Goal: Information Seeking & Learning: Get advice/opinions

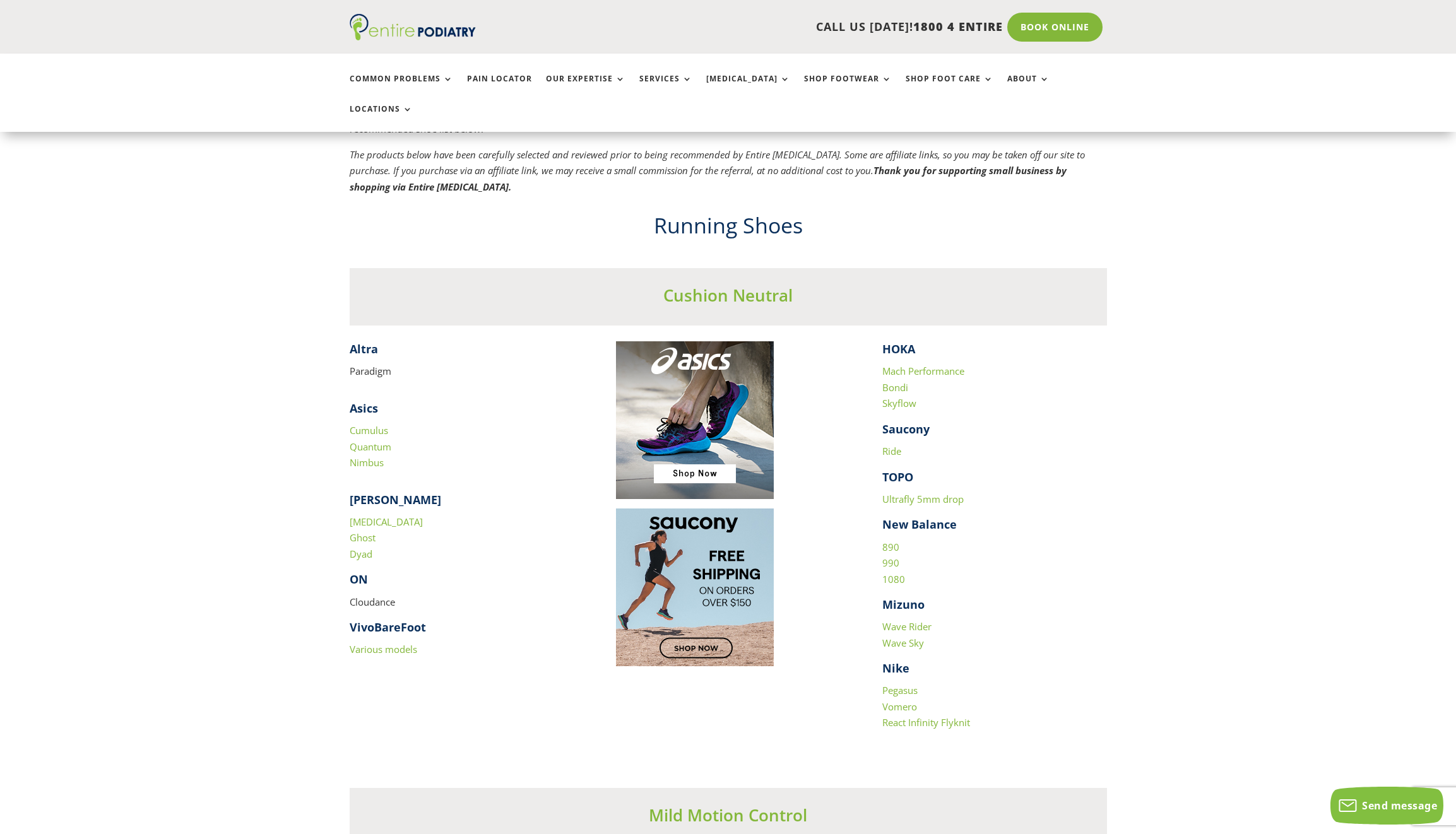
scroll to position [1074, 0]
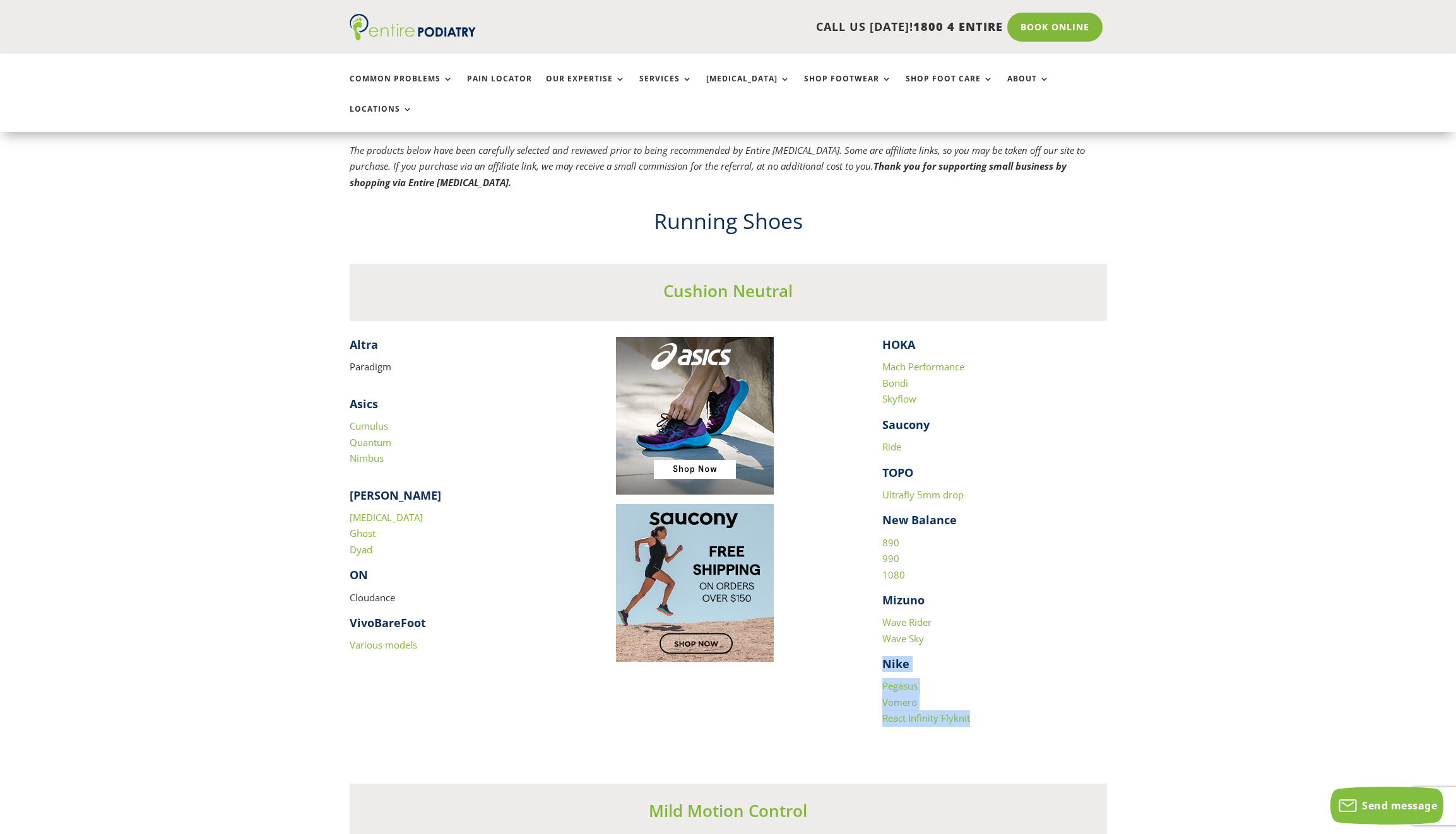
drag, startPoint x: 877, startPoint y: 628, endPoint x: 996, endPoint y: 685, distance: 131.9
click at [996, 685] on div "​ Altra Paradigm Asics Cumulus Quantum Nimbus [PERSON_NAME] [MEDICAL_DATA] Ghos…" at bounding box center [728, 545] width 757 height 415
click at [1038, 656] on h4 "Nike" at bounding box center [994, 667] width 225 height 22
drag, startPoint x: 881, startPoint y: 493, endPoint x: 895, endPoint y: 516, distance: 26.9
click at [903, 533] on div "HOKA Mach Performance Bondi Skyflow Saucony Ride TOPO Ultrafly 5mm drop New Bal…" at bounding box center [994, 545] width 225 height 415
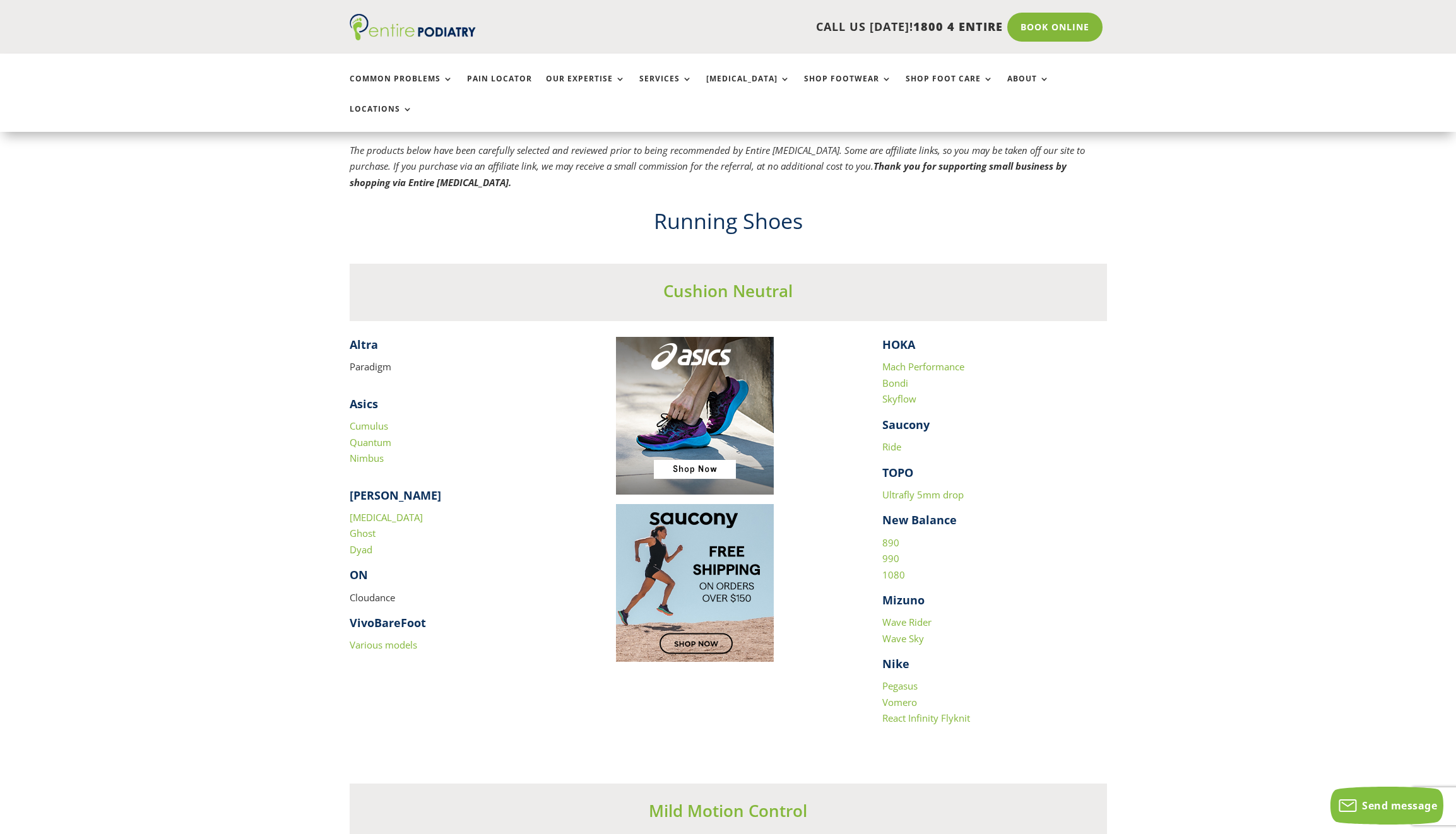
drag, startPoint x: 397, startPoint y: 566, endPoint x: 337, endPoint y: 549, distance: 62.4
click at [361, 590] on p "Cloudance" at bounding box center [461, 603] width 225 height 26
drag, startPoint x: 395, startPoint y: 569, endPoint x: 348, endPoint y: 550, distance: 50.7
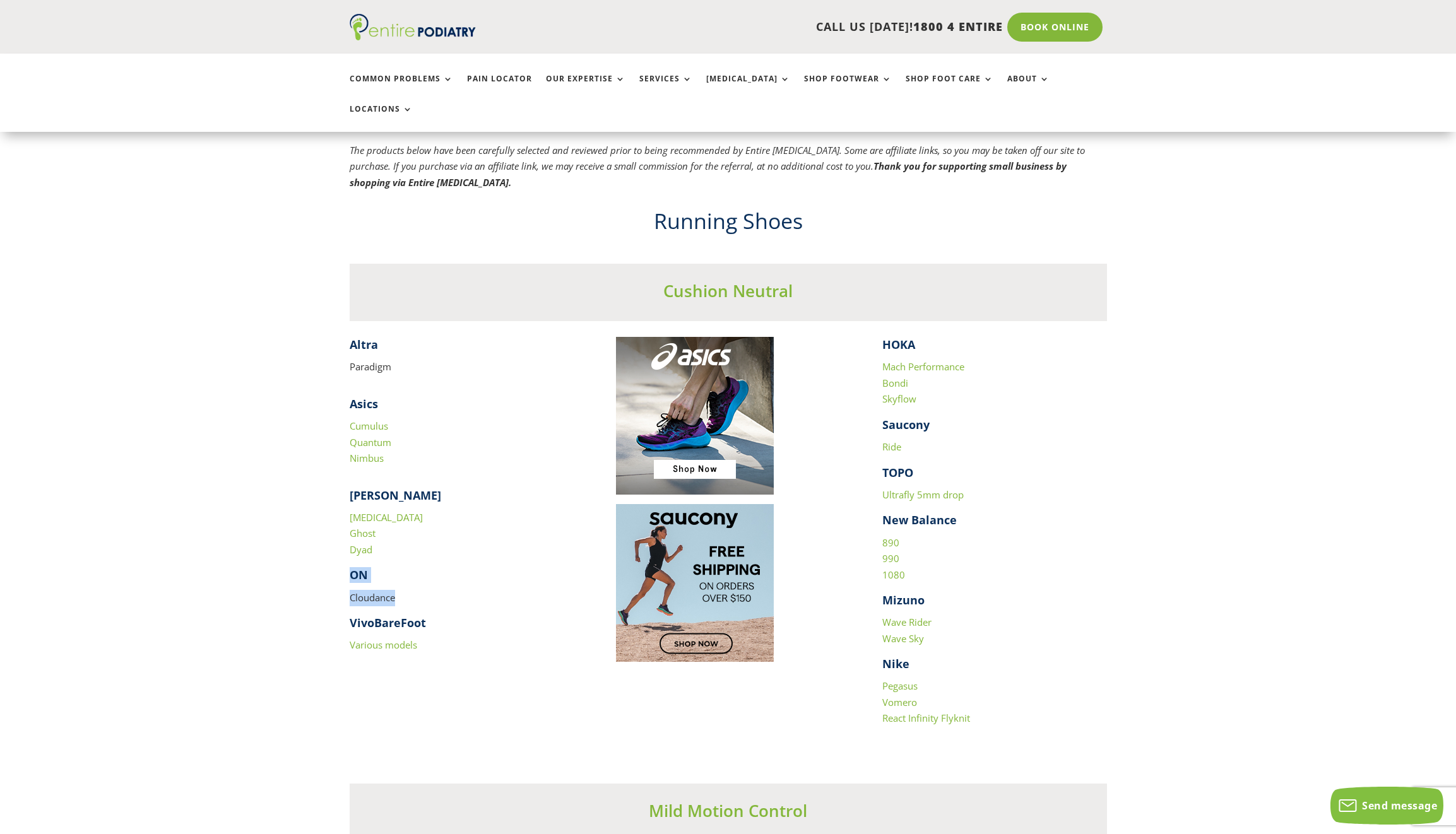
click at [349, 550] on div "[PERSON_NAME] [MEDICAL_DATA] Ghost Dyad ON Cloudance VivoBareFoot Various models" at bounding box center [461, 570] width 225 height 166
click at [465, 590] on p "Cloudance" at bounding box center [461, 603] width 225 height 26
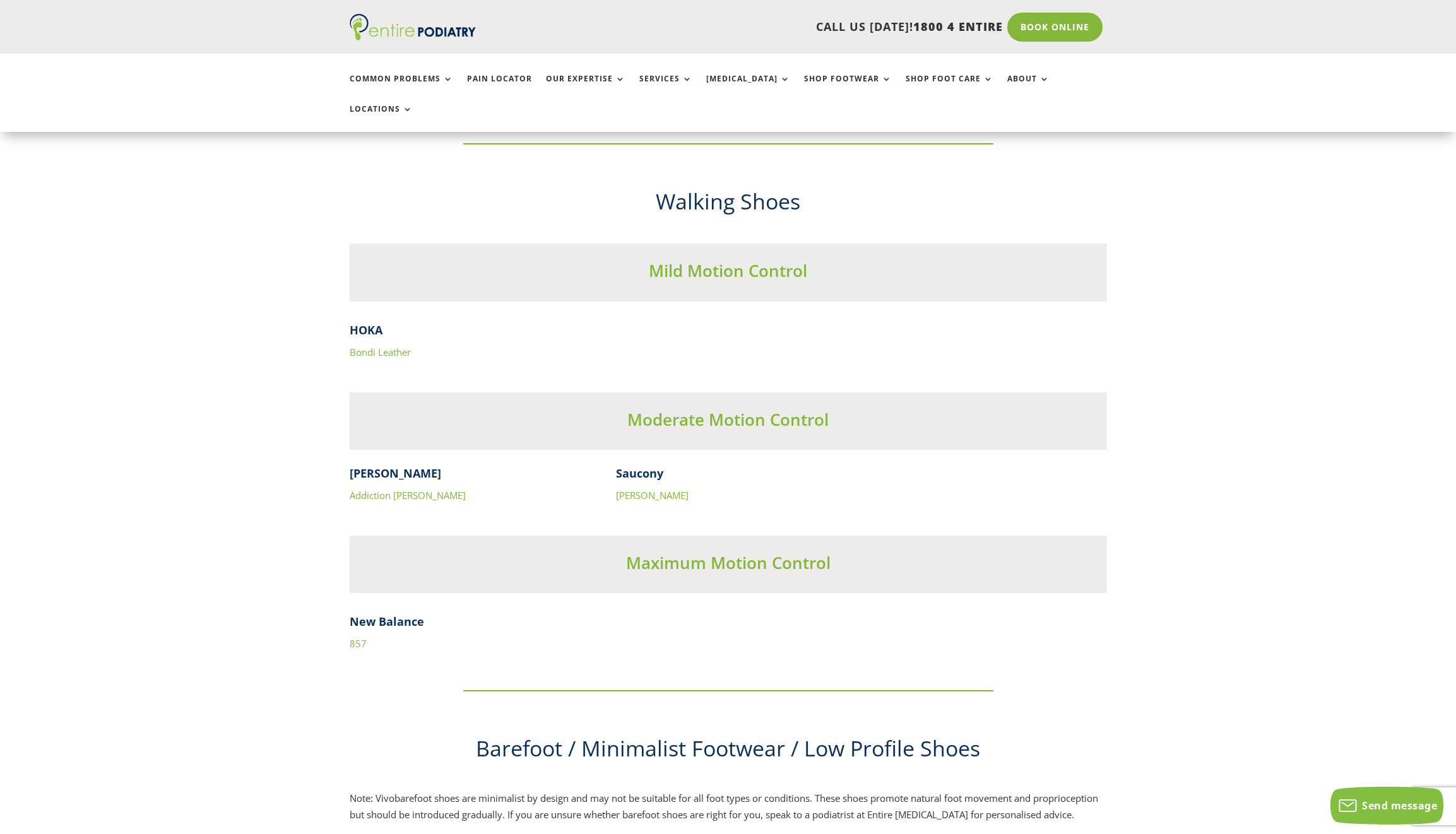
scroll to position [3788, 0]
drag, startPoint x: 417, startPoint y: 325, endPoint x: 390, endPoint y: 322, distance: 27.2
click at [390, 344] on p "Bondi Leather" at bounding box center [728, 352] width 757 height 16
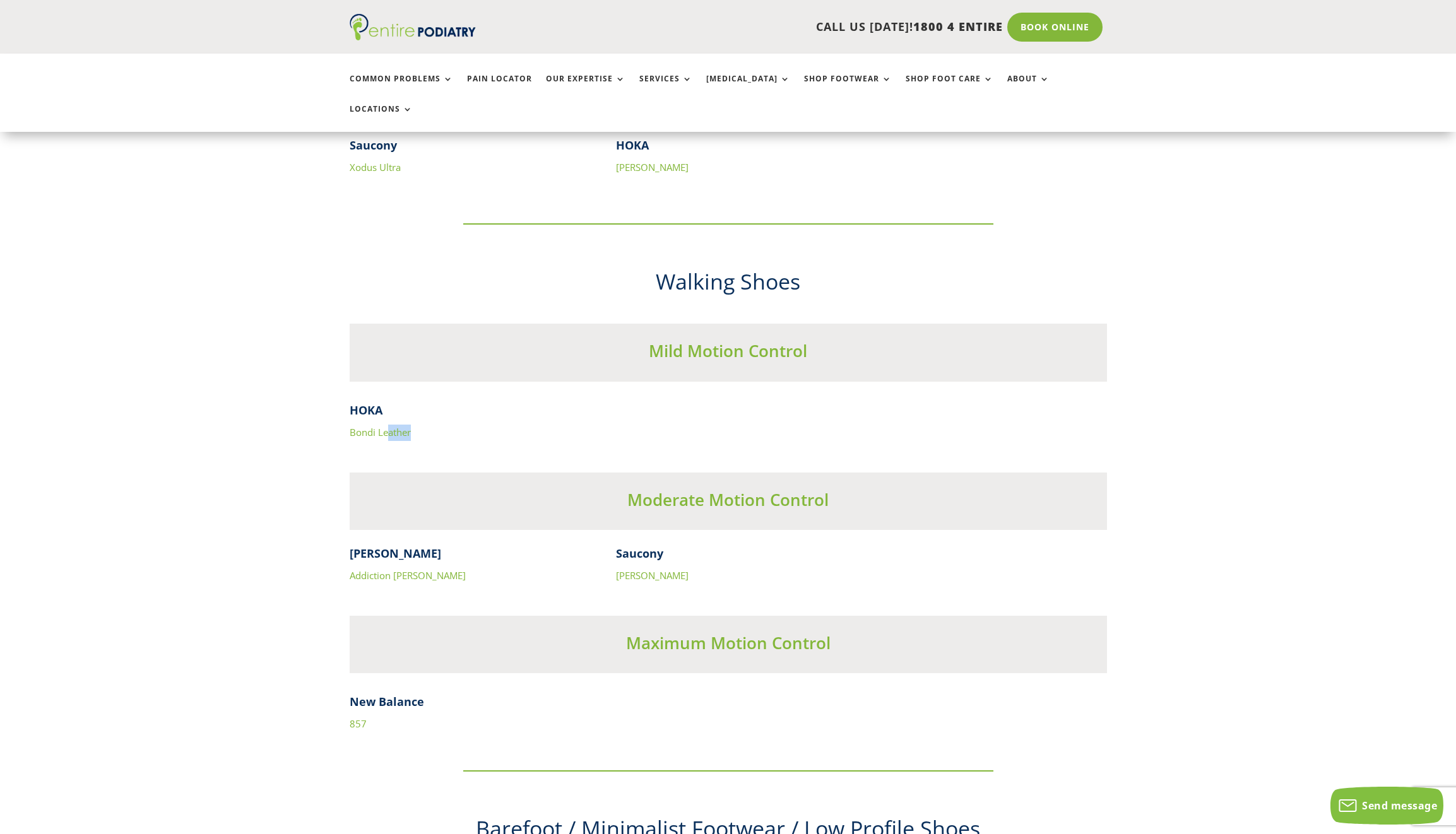
scroll to position [3779, 0]
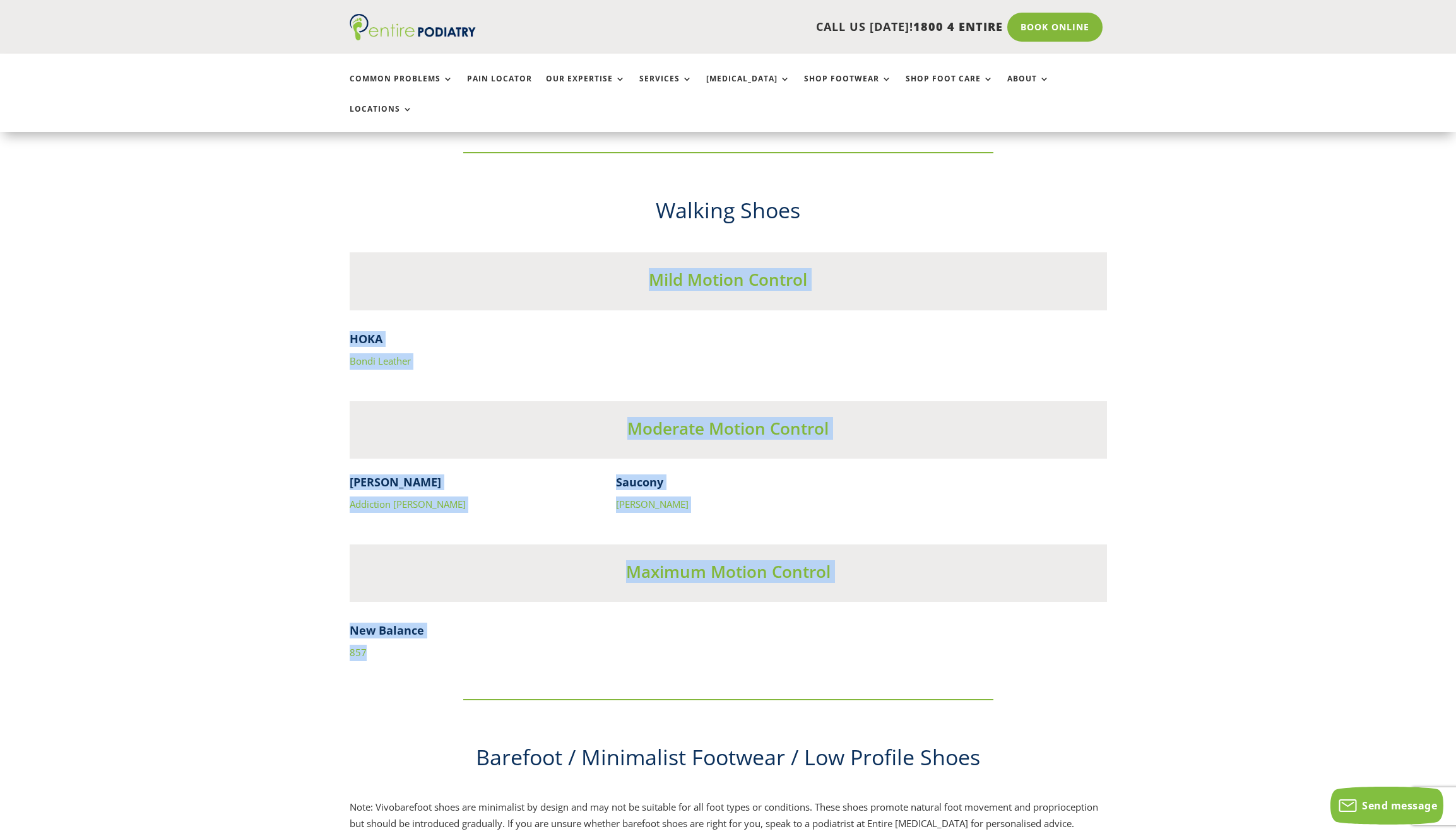
drag, startPoint x: 347, startPoint y: 606, endPoint x: 298, endPoint y: 335, distance: 275.4
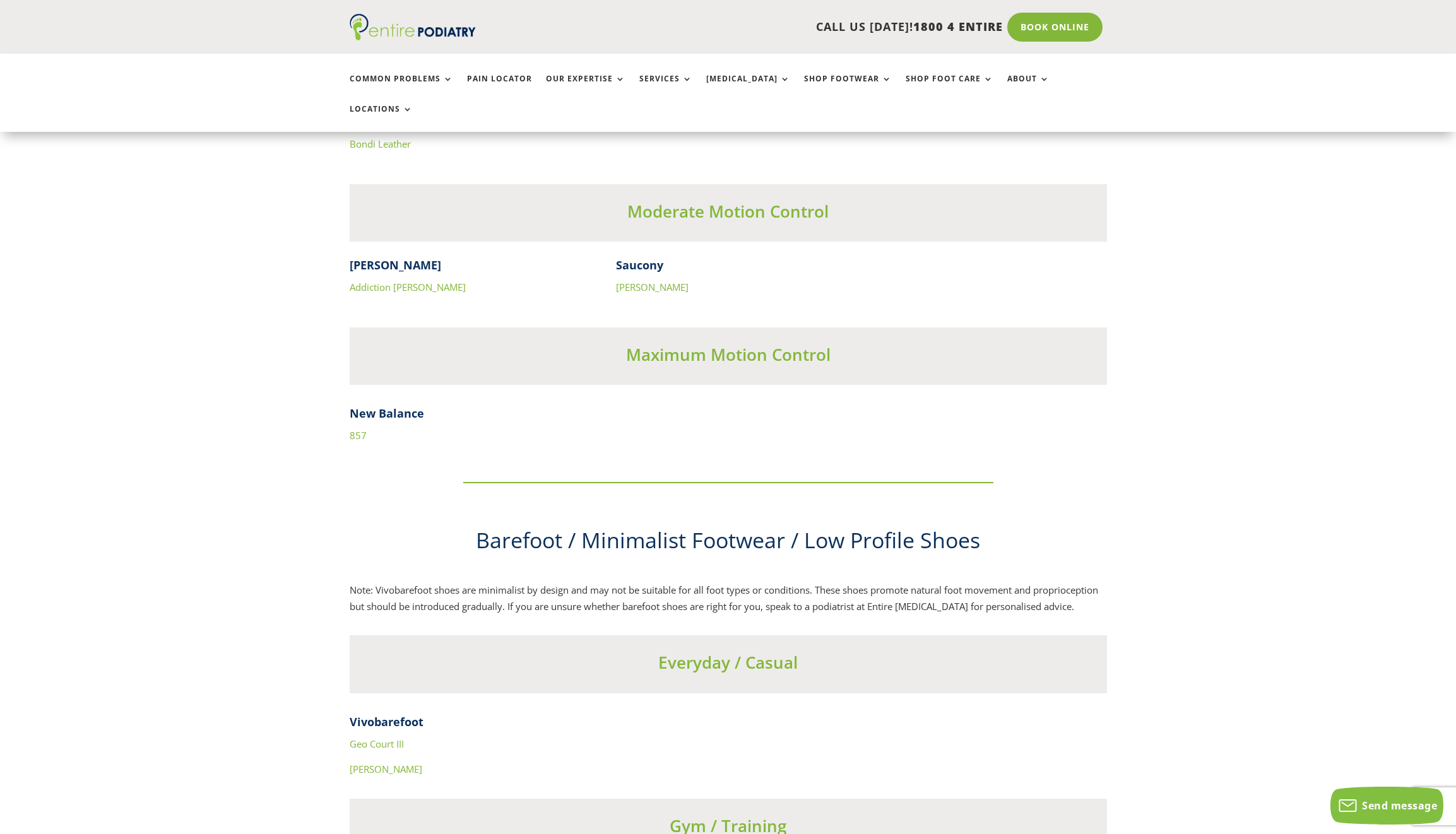
scroll to position [3993, 0]
click at [364, 432] on link "857" at bounding box center [358, 438] width 17 height 13
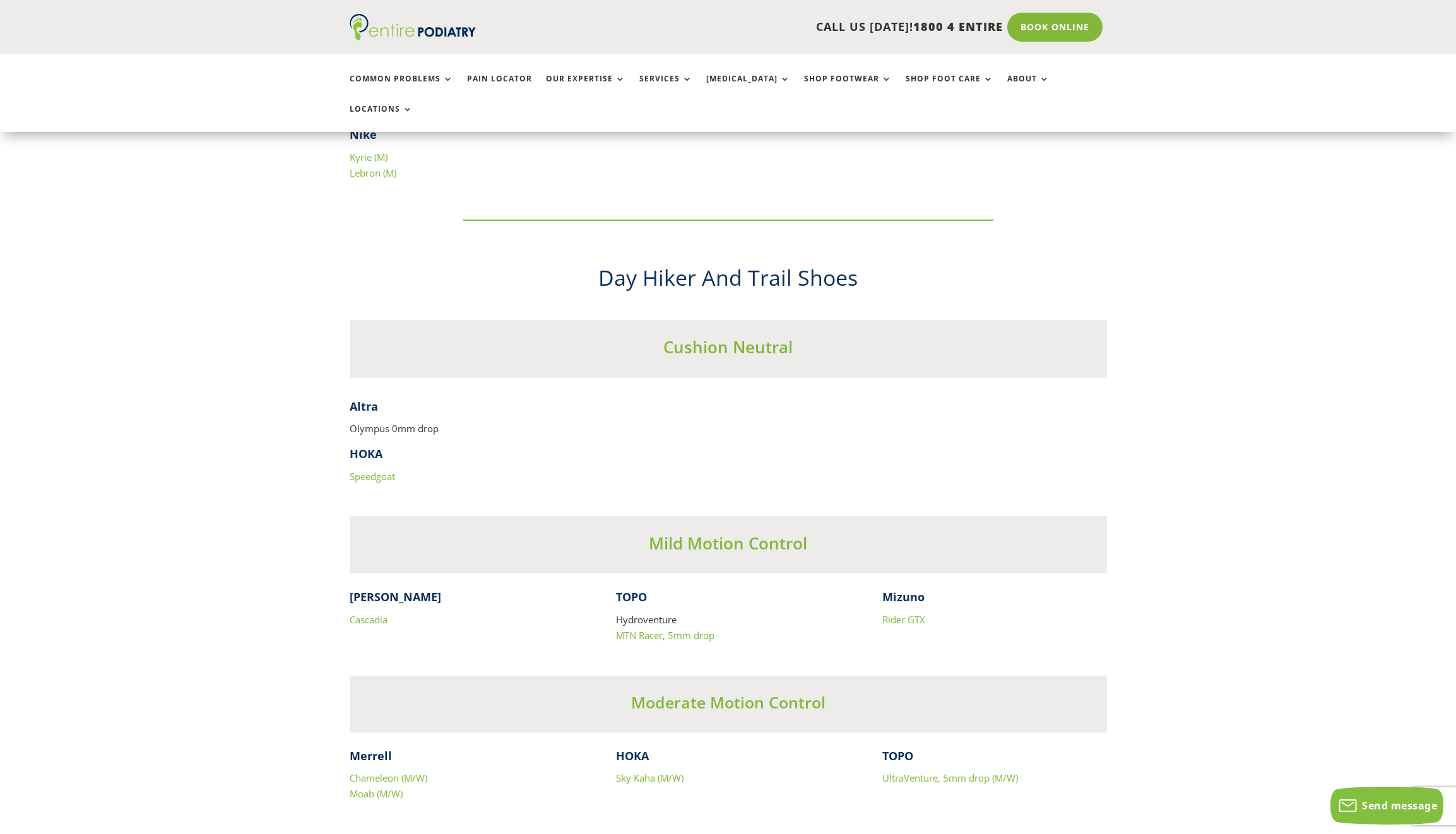
scroll to position [6081, 0]
